Goal: Task Accomplishment & Management: Use online tool/utility

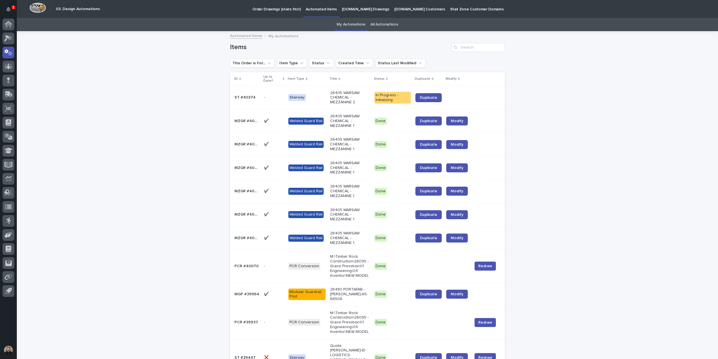
click at [274, 100] on div "- -" at bounding box center [274, 97] width 20 height 9
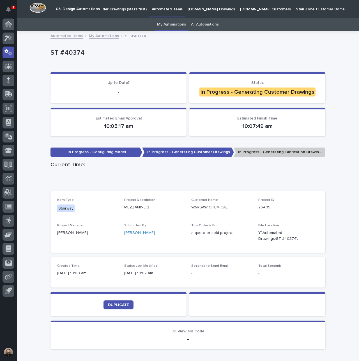
click at [12, 9] on p "1" at bounding box center [13, 7] width 2 height 4
click at [160, 51] on p "ST #40374" at bounding box center [187, 53] width 273 height 8
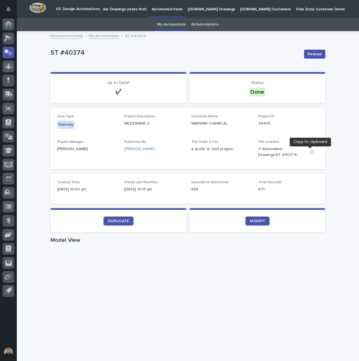
click at [311, 153] on icon "button" at bounding box center [312, 152] width 4 height 4
click at [310, 151] on icon "button" at bounding box center [312, 152] width 4 height 4
click at [224, 19] on div "My Automations All Automations" at bounding box center [188, 24] width 342 height 13
click at [164, 24] on link "My Automations" at bounding box center [171, 24] width 29 height 13
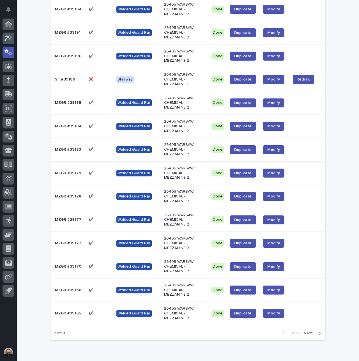
scroll to position [515, 0]
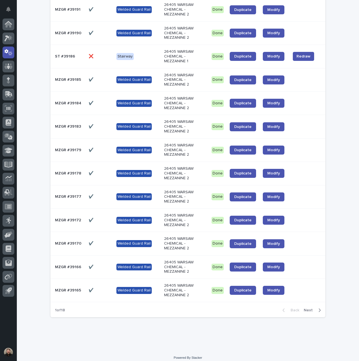
click at [312, 308] on button "Next" at bounding box center [314, 310] width 24 height 5
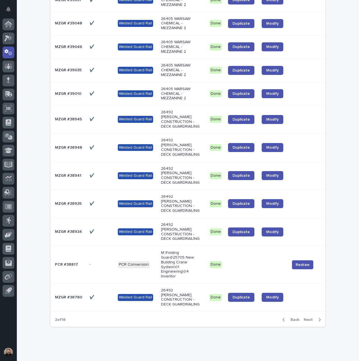
scroll to position [501, 0]
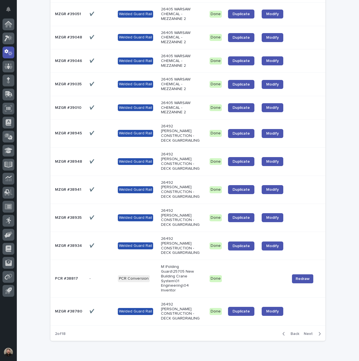
drag, startPoint x: 42, startPoint y: 239, endPoint x: -37, endPoint y: 251, distance: 80.2
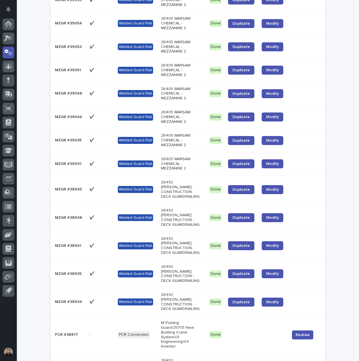
click at [78, 214] on p "MZGR #38948" at bounding box center [69, 217] width 28 height 6
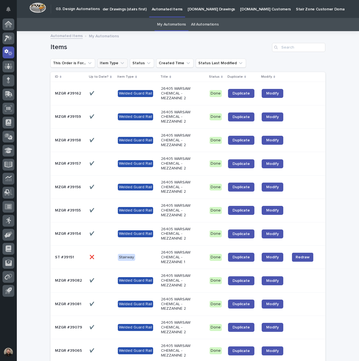
click at [107, 67] on button "Item Type" at bounding box center [112, 63] width 30 height 9
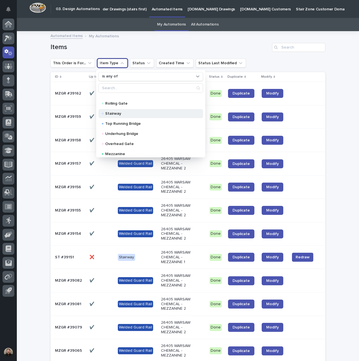
scroll to position [56, 0]
click at [123, 121] on div "Stairway" at bounding box center [150, 123] width 105 height 9
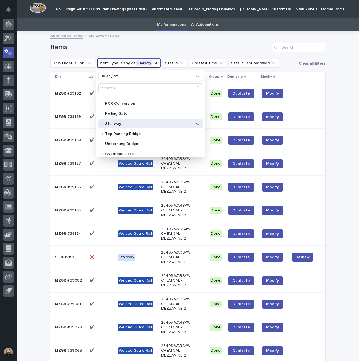
click at [201, 43] on div "Items" at bounding box center [188, 47] width 275 height 9
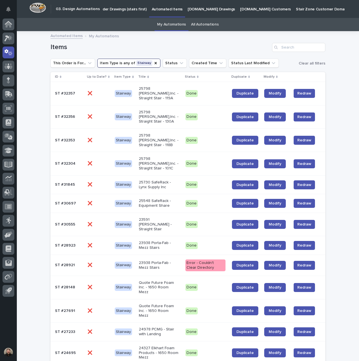
click at [111, 63] on button "Item Type is any of Stairway" at bounding box center [128, 63] width 63 height 9
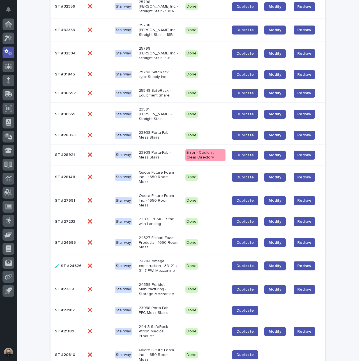
scroll to position [112, 0]
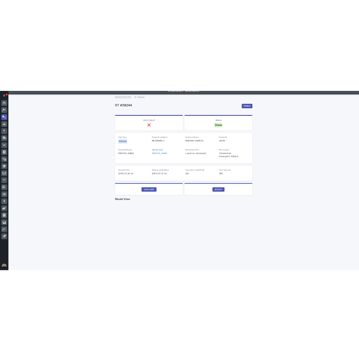
scroll to position [84, 0]
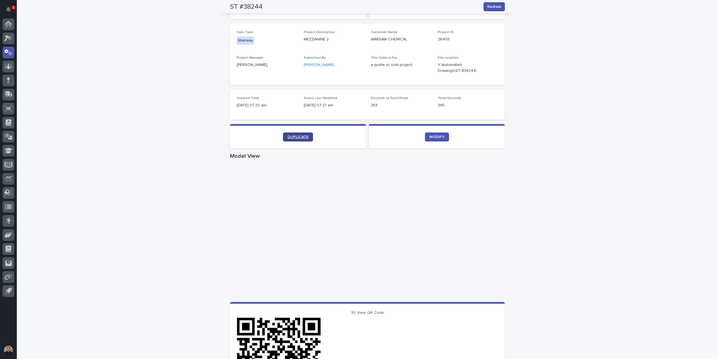
click at [290, 134] on link "DUPLICATE" at bounding box center [298, 136] width 30 height 9
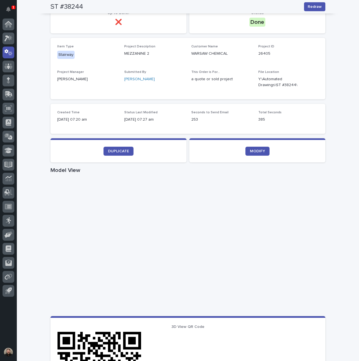
scroll to position [0, 0]
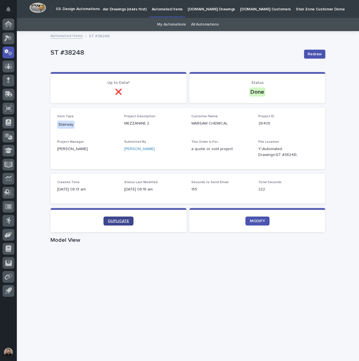
click at [118, 222] on span "DUPLICATE" at bounding box center [118, 221] width 21 height 4
click at [69, 36] on link "Automated Items" at bounding box center [67, 35] width 32 height 6
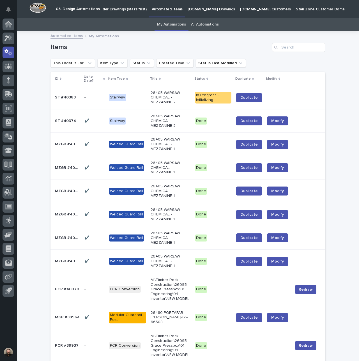
click at [139, 100] on p "Stairway" at bounding box center [127, 97] width 37 height 7
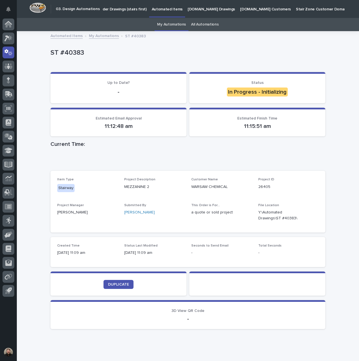
click at [203, 145] on h1 "Current Time:" at bounding box center [188, 144] width 275 height 7
click at [152, 60] on div "ST #40383" at bounding box center [188, 54] width 275 height 22
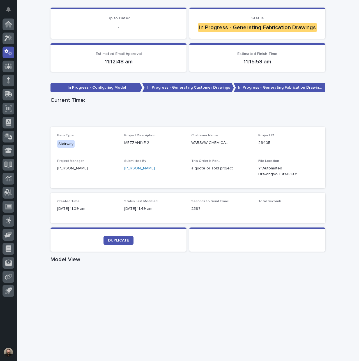
scroll to position [84, 0]
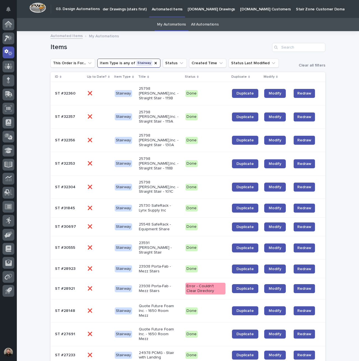
click at [70, 36] on link "Automated Items" at bounding box center [67, 35] width 32 height 6
click at [162, 25] on link "My Automations" at bounding box center [171, 24] width 29 height 13
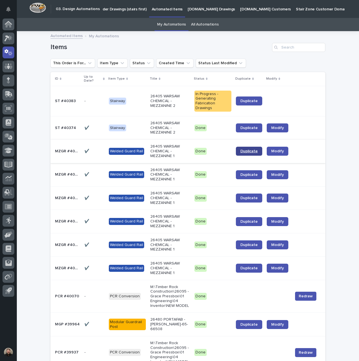
click at [247, 151] on span "Duplicate" at bounding box center [248, 151] width 17 height 4
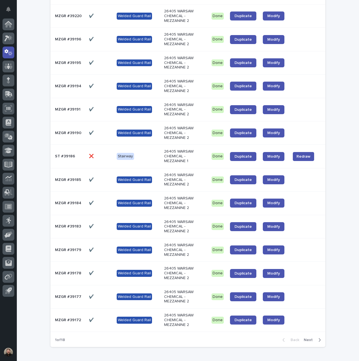
scroll to position [515, 0]
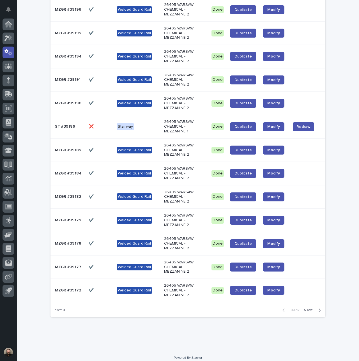
click at [313, 308] on span "Next" at bounding box center [310, 310] width 12 height 4
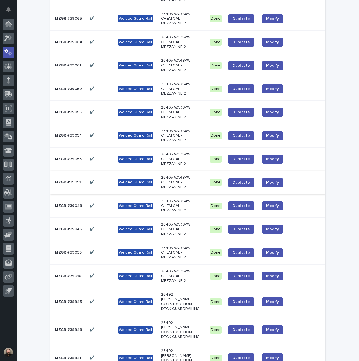
scroll to position [318, 0]
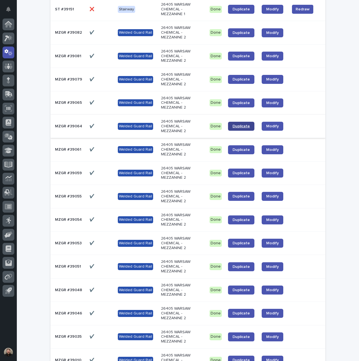
click at [241, 124] on link "Duplicate" at bounding box center [241, 126] width 26 height 9
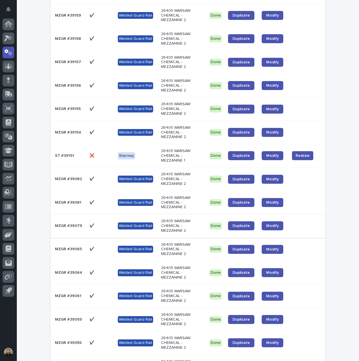
scroll to position [0, 0]
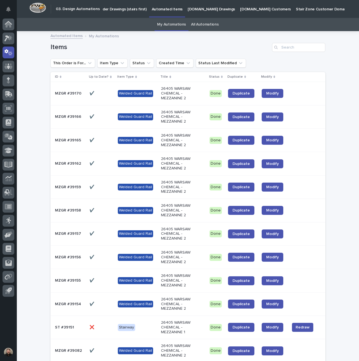
click at [70, 36] on link "Automated Items" at bounding box center [67, 35] width 32 height 6
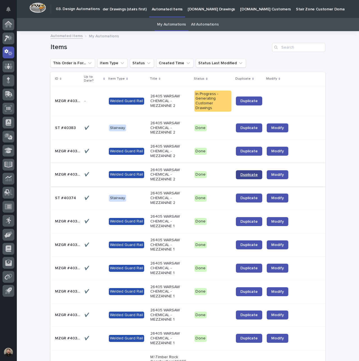
click at [248, 173] on span "Duplicate" at bounding box center [248, 175] width 17 height 4
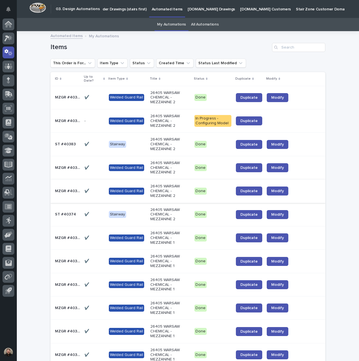
click at [71, 92] on td "MZGR #40392 MZGR #40392" at bounding box center [67, 97] width 32 height 23
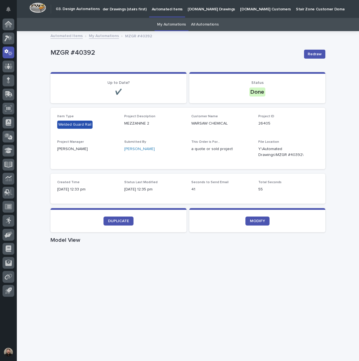
click at [104, 35] on link "My Automations" at bounding box center [104, 35] width 30 height 6
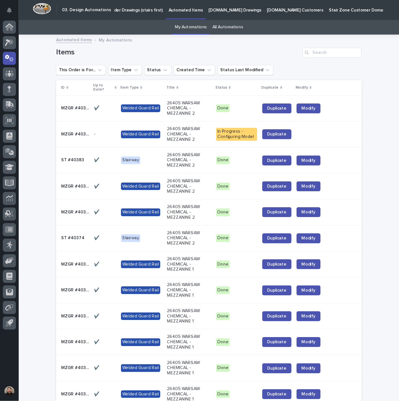
scroll to position [18, 0]
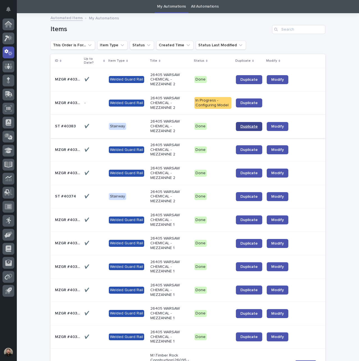
click at [255, 129] on link "Duplicate" at bounding box center [249, 126] width 26 height 9
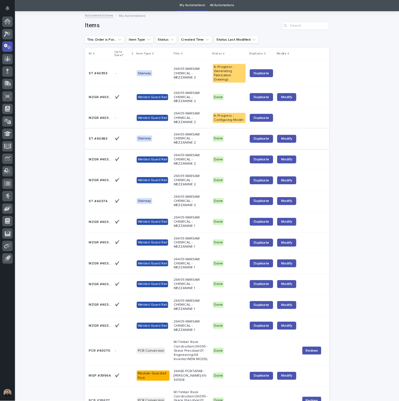
scroll to position [19, 0]
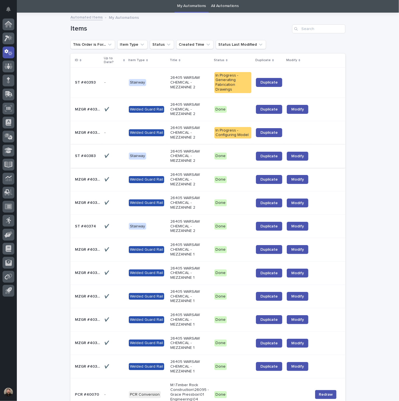
drag, startPoint x: 351, startPoint y: 5, endPoint x: 58, endPoint y: 72, distance: 300.7
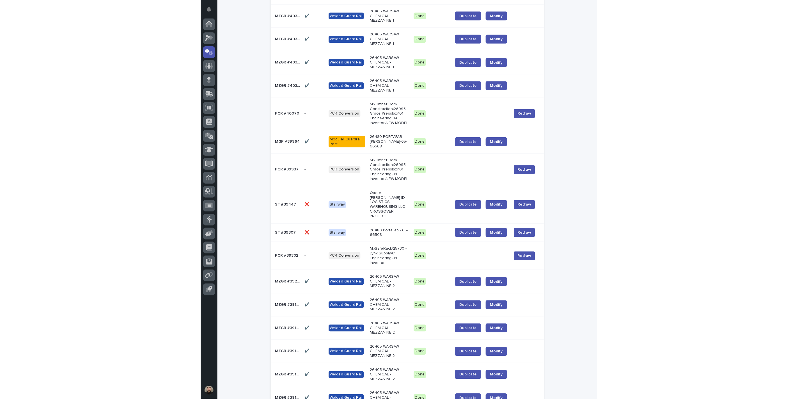
scroll to position [0, 0]
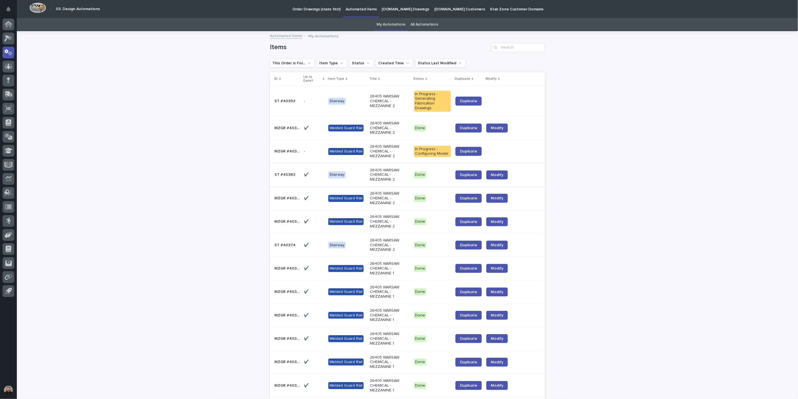
click at [287, 217] on div "MZGR #40388 MZGR #40388" at bounding box center [286, 221] width 25 height 9
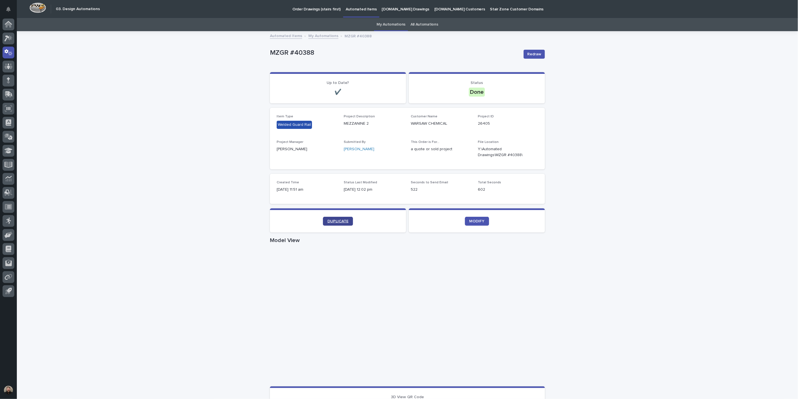
click at [339, 217] on link "DUPLICATE" at bounding box center [338, 221] width 30 height 9
click at [321, 36] on link "My Automations" at bounding box center [323, 35] width 30 height 6
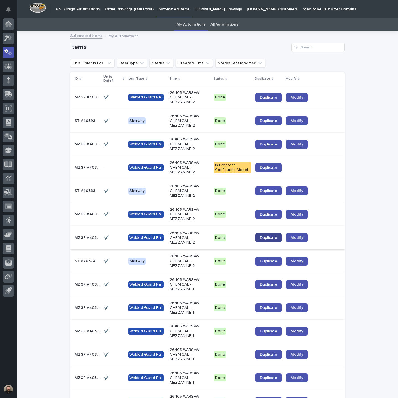
click at [267, 237] on span "Duplicate" at bounding box center [268, 238] width 17 height 4
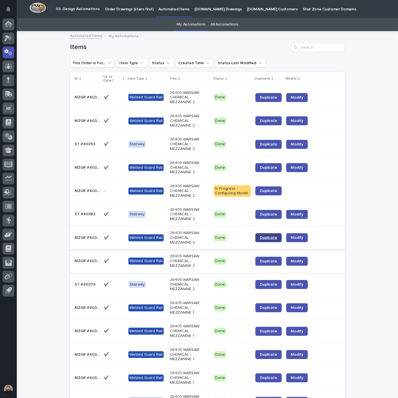
click at [266, 237] on span "Duplicate" at bounding box center [268, 238] width 17 height 4
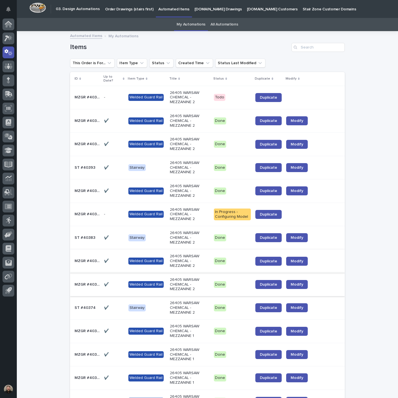
click at [112, 209] on td "- -" at bounding box center [114, 214] width 24 height 23
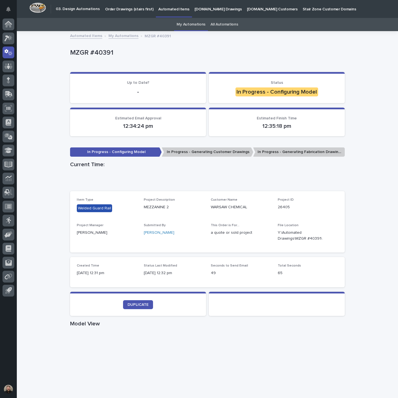
click at [111, 35] on link "My Automations" at bounding box center [124, 35] width 30 height 6
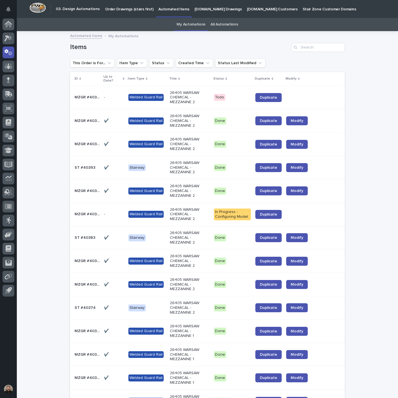
scroll to position [18, 0]
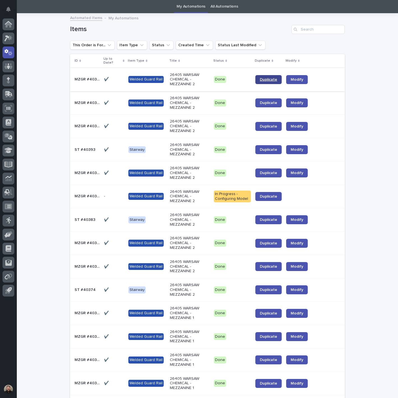
click at [267, 80] on span "Duplicate" at bounding box center [268, 80] width 17 height 4
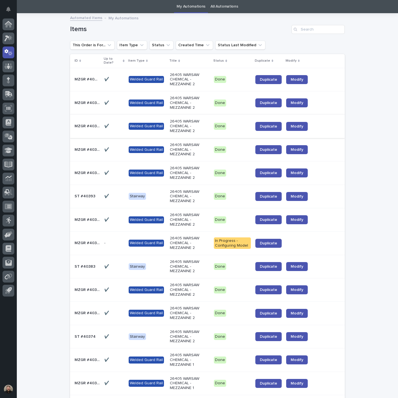
click at [262, 76] on link "Duplicate" at bounding box center [269, 79] width 26 height 9
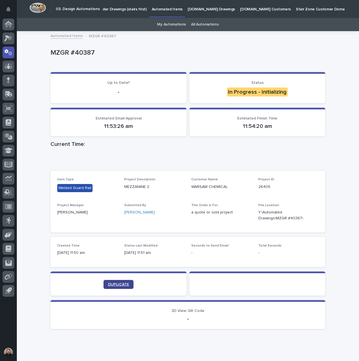
click at [121, 287] on link "DUPLICATE" at bounding box center [119, 284] width 30 height 9
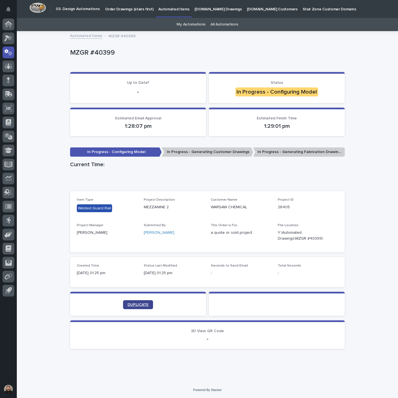
click at [143, 305] on span "DUPLICATE" at bounding box center [138, 305] width 21 height 4
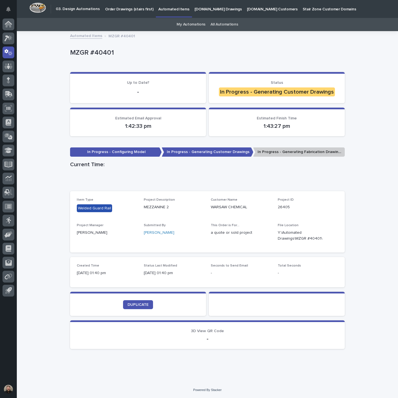
click at [381, 254] on div "Loading... Saving… Loading... Saving… MZGR #40401 MZGR #40401 Sorry, there was …" at bounding box center [208, 207] width 382 height 351
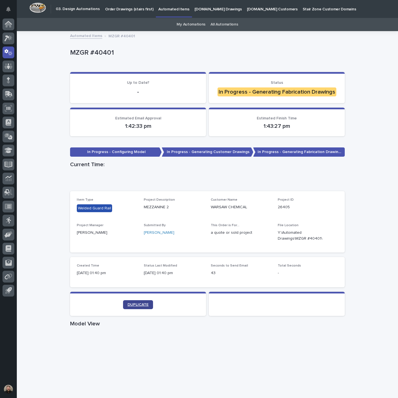
click at [136, 304] on span "DUPLICATE" at bounding box center [138, 305] width 21 height 4
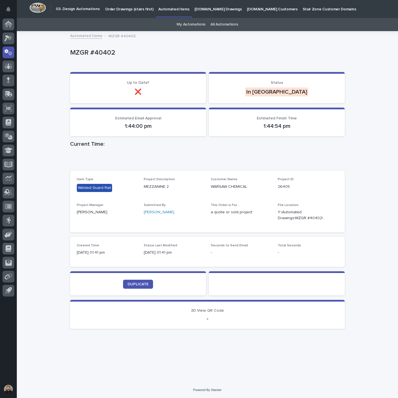
click at [370, 104] on div "Loading... Saving… Loading... Saving… MZGR #40402 MZGR #40402 Sorry, there was …" at bounding box center [208, 207] width 382 height 351
click at [139, 281] on link "DUPLICATE" at bounding box center [138, 284] width 30 height 9
